Goal: Information Seeking & Learning: Learn about a topic

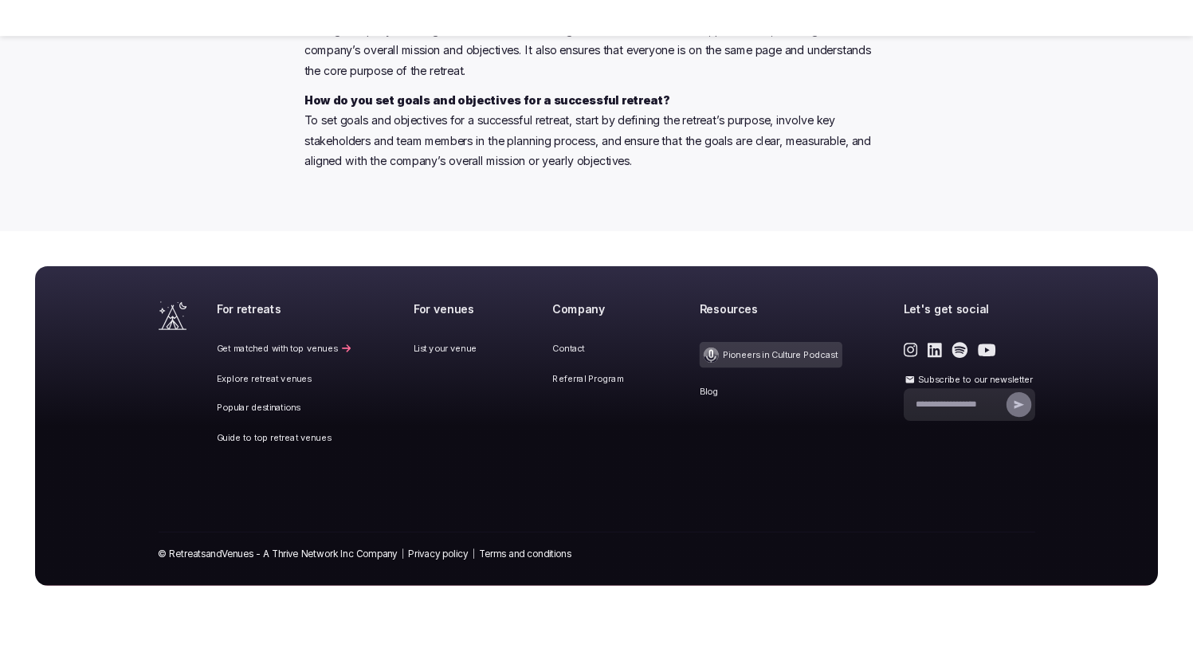
scroll to position [9849, 0]
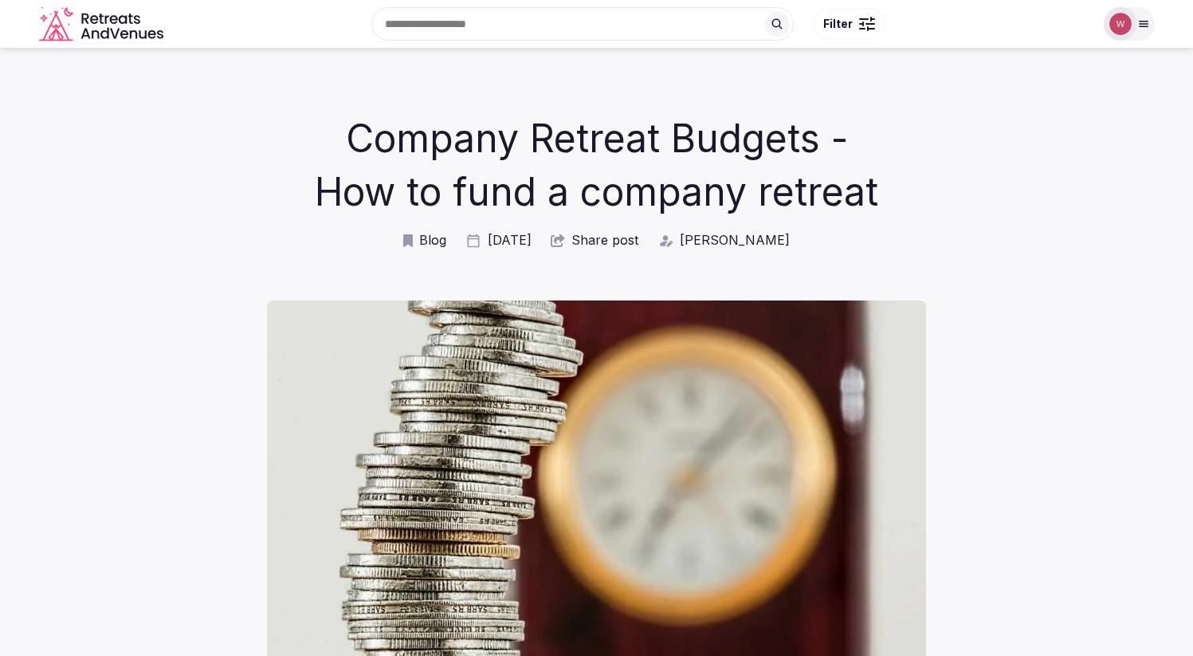
scroll to position [43, 0]
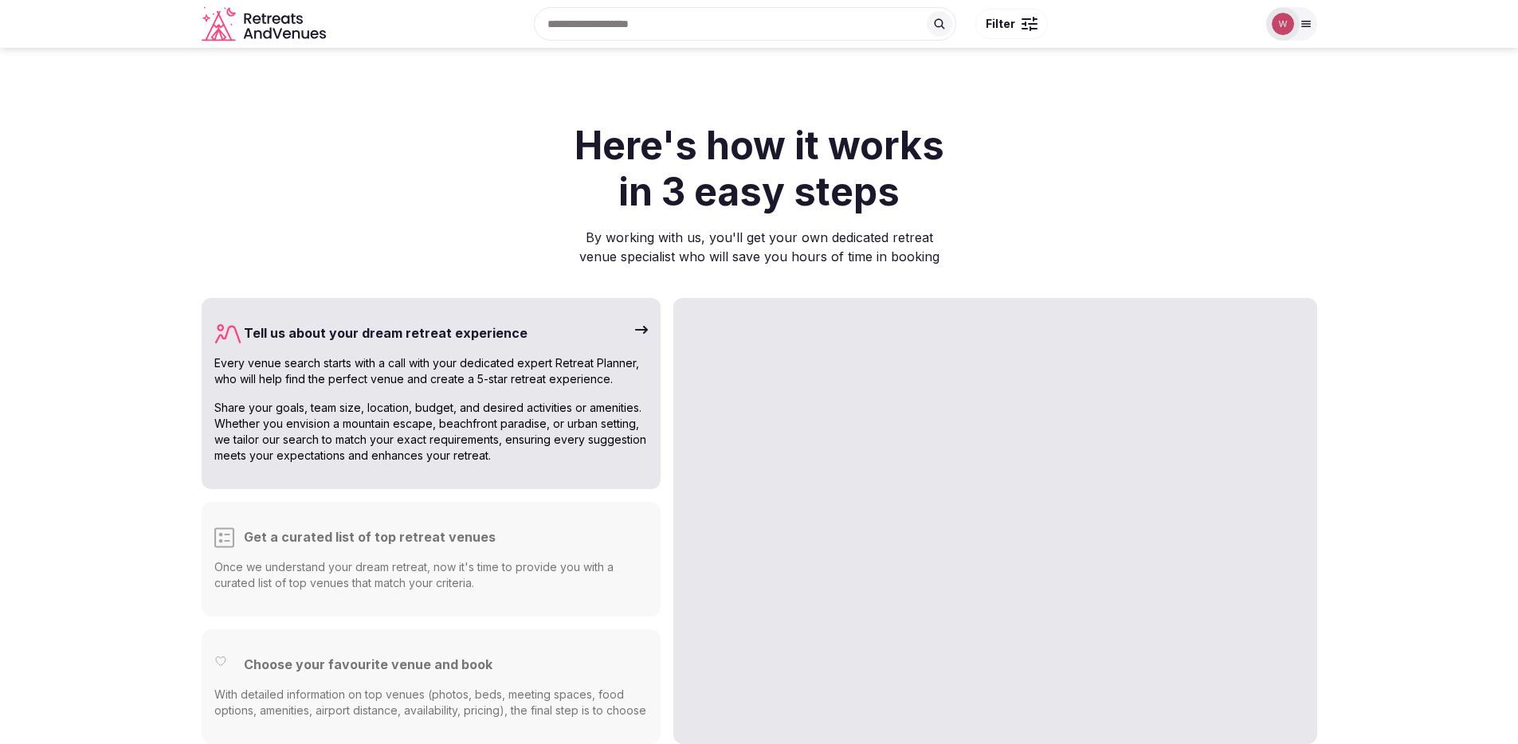
scroll to position [3820, 0]
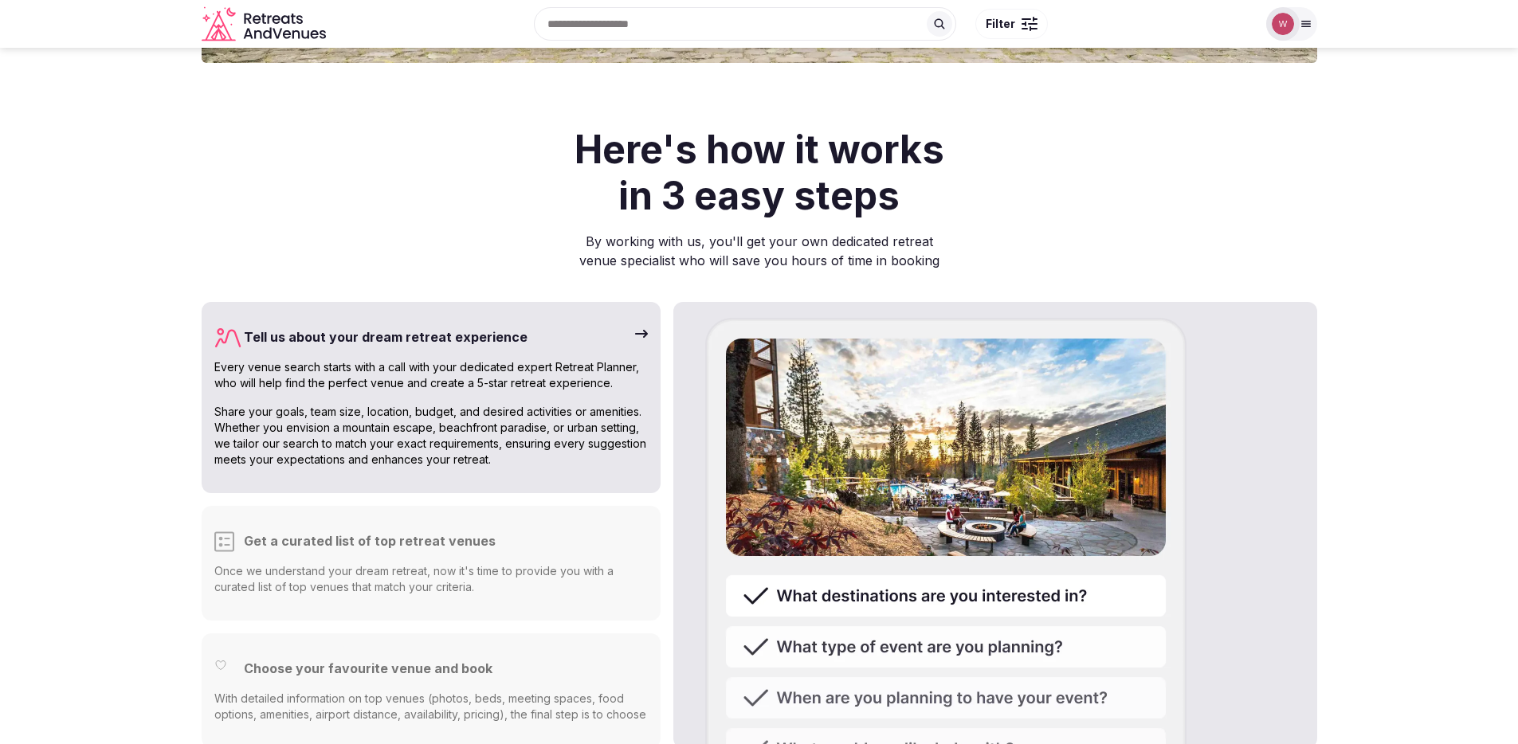
click at [529, 563] on p "Once we understand your dream retreat, now it's time to provide you with a cura…" at bounding box center [431, 579] width 434 height 32
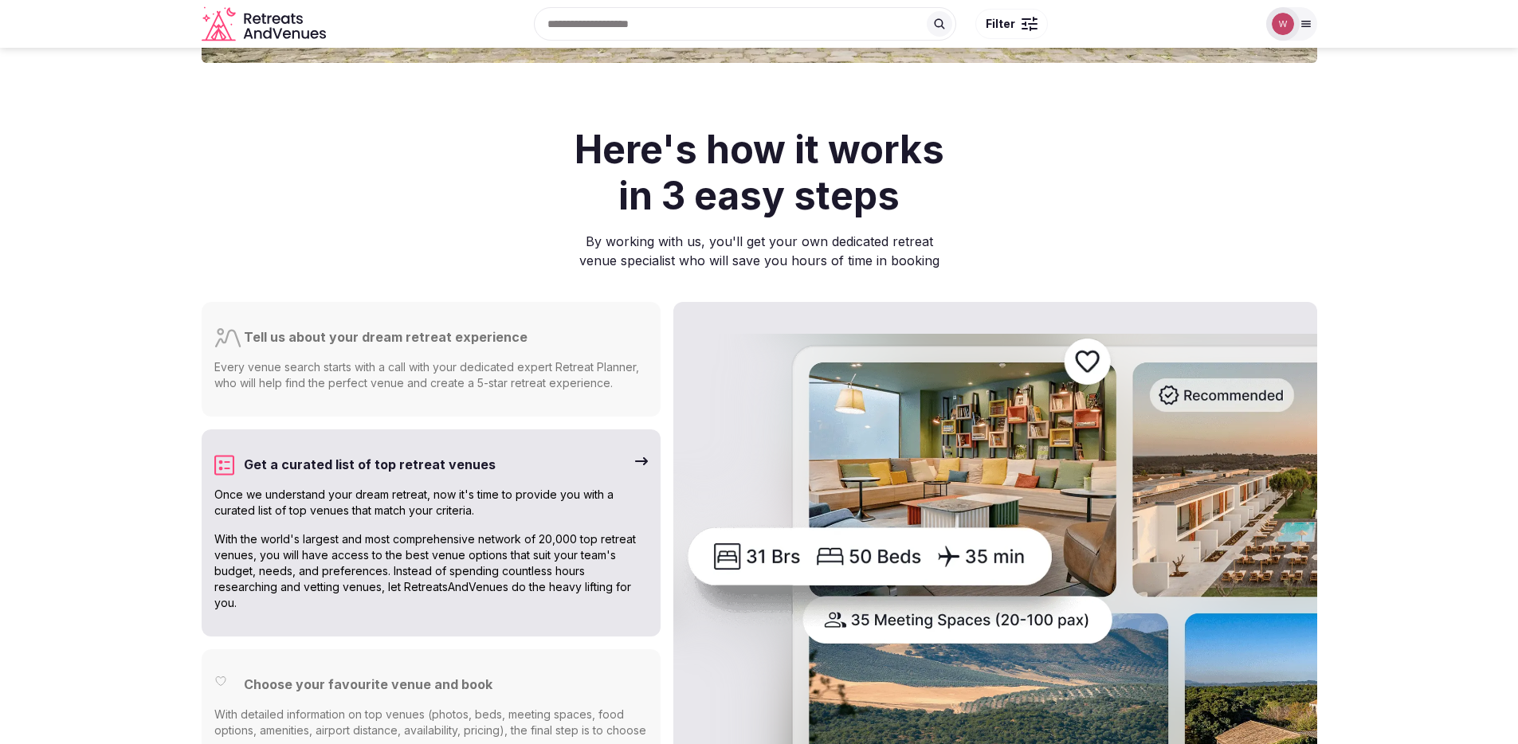
click at [529, 531] on p "With the world's largest and most comprehensive network of 20,000 top retreat v…" at bounding box center [431, 571] width 434 height 80
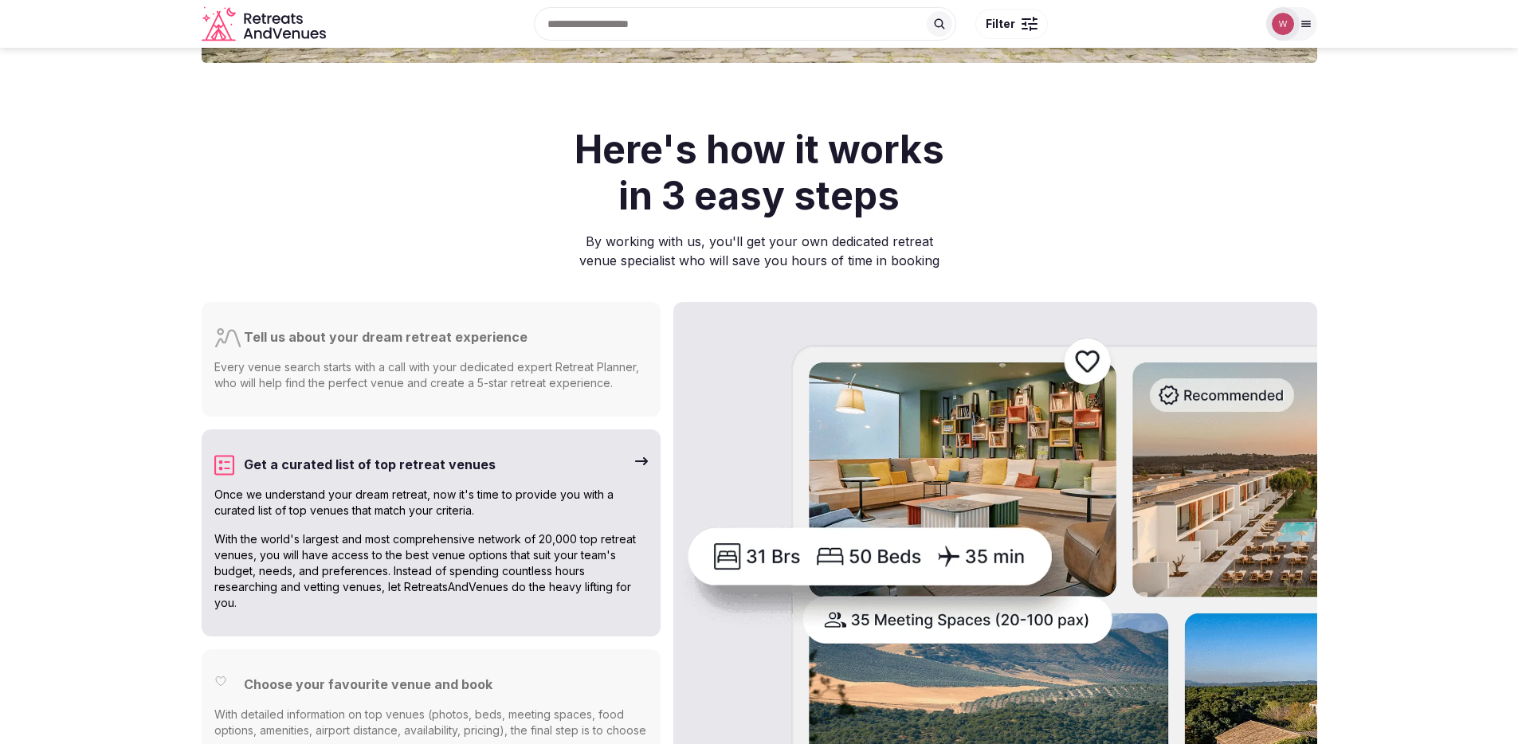
click at [540, 675] on div "Choose your favourite venue and book" at bounding box center [431, 691] width 434 height 32
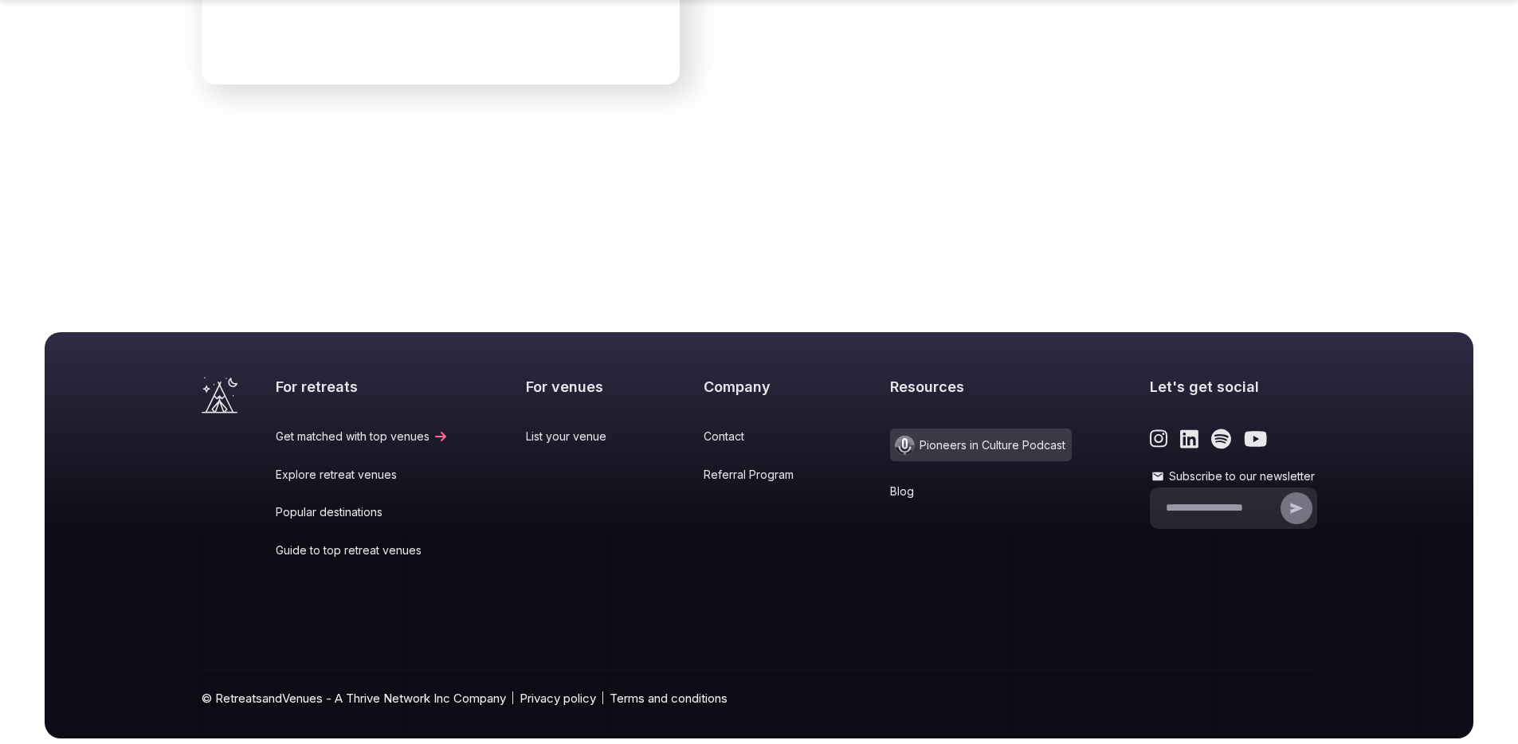
scroll to position [6587, 0]
